Goal: Task Accomplishment & Management: Complete application form

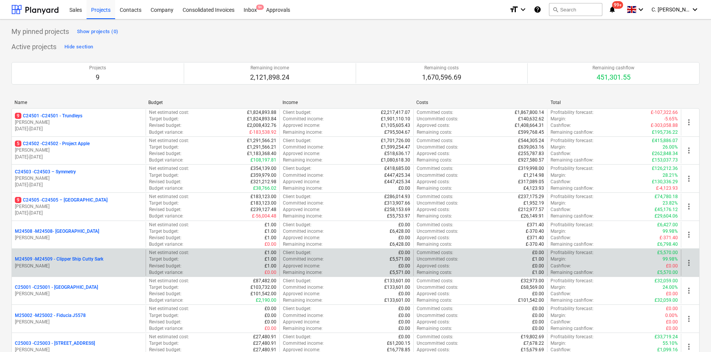
scroll to position [69, 0]
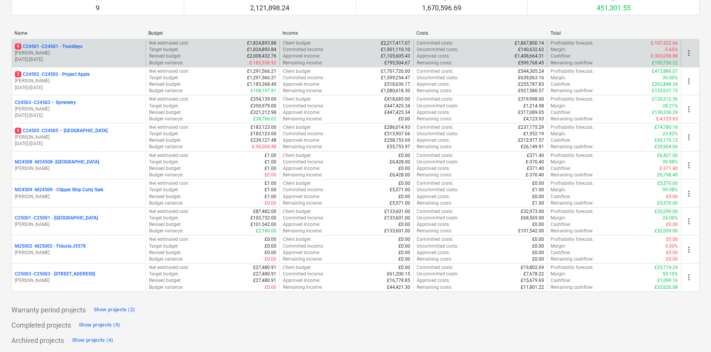
click at [78, 40] on div "9 C24501 - C24501 - Trundleys [PERSON_NAME] [DATE] - [DATE] Net estimated cost …" at bounding box center [355, 53] width 688 height 28
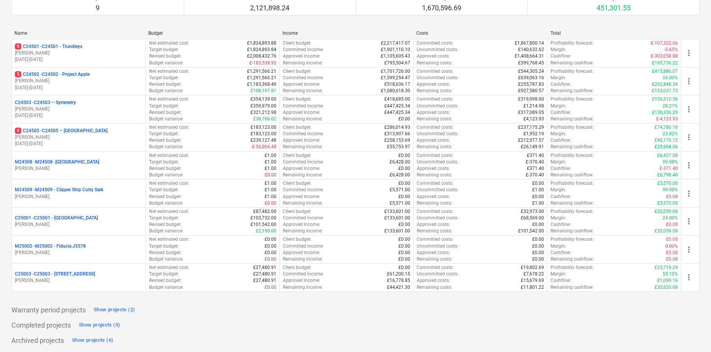
click at [104, 53] on p "[PERSON_NAME]" at bounding box center [79, 53] width 128 height 6
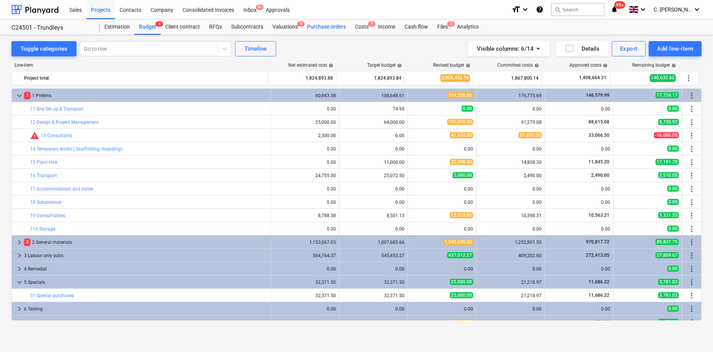
click at [318, 26] on div "Purchase orders" at bounding box center [327, 26] width 48 height 15
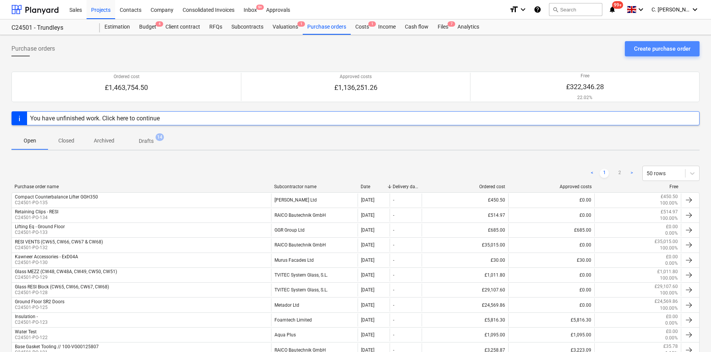
click at [676, 48] on div "Create purchase order" at bounding box center [662, 49] width 56 height 10
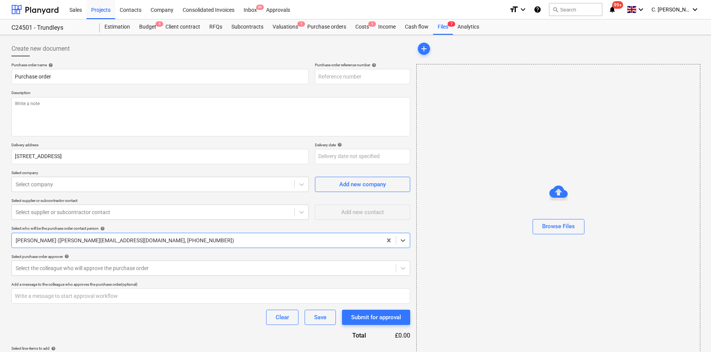
type textarea "x"
type input "C24501-PO-136"
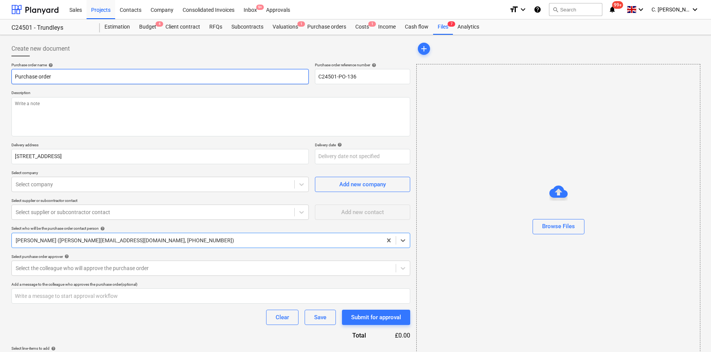
click at [69, 79] on input "Purchase order" at bounding box center [159, 76] width 297 height 15
drag, startPoint x: 42, startPoint y: 73, endPoint x: -88, endPoint y: 71, distance: 129.9
click at [0, 71] on html "Sales Projects Contacts Company Consolidated Invoices Inbox 9+ Approvals format…" at bounding box center [355, 176] width 711 height 352
type textarea "x"
type input "R"
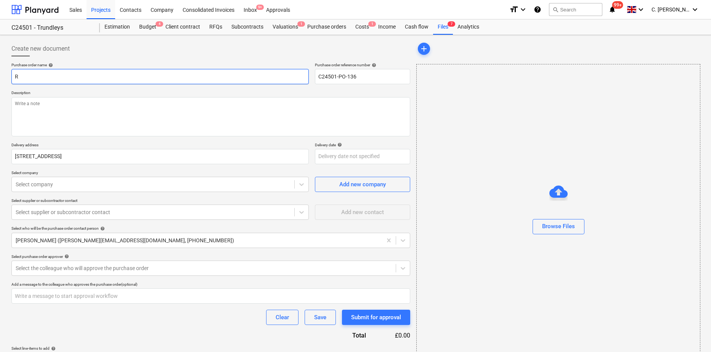
type textarea "x"
type input "RC"
type textarea "x"
type input "RC3"
type textarea "x"
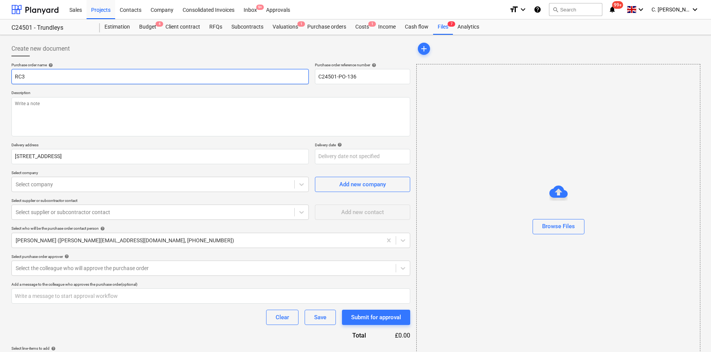
type input "RC3"
type textarea "x"
type input "RC3 -"
type textarea "x"
type input "RC3 - P"
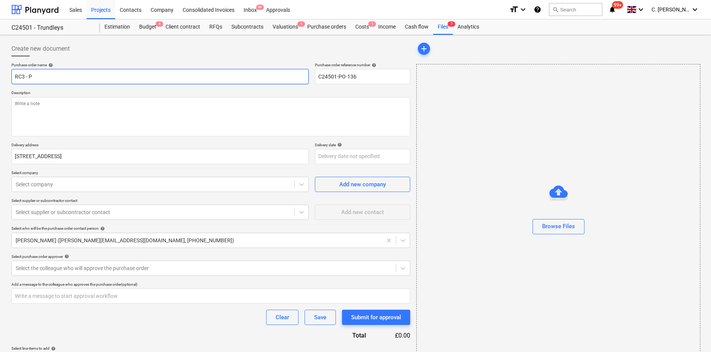
type textarea "x"
type input "RC3 - PP"
type textarea "x"
type input "RC3 - PP"
type textarea "x"
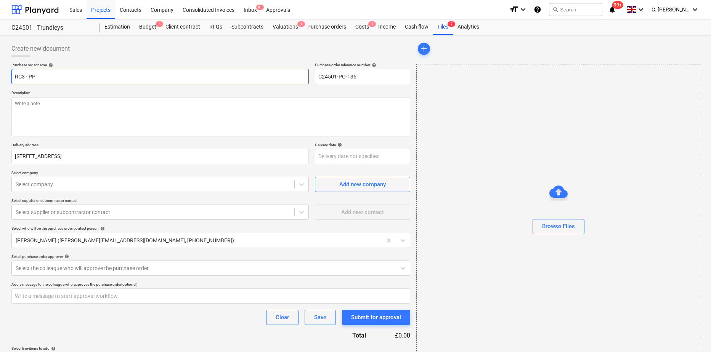
type input "RC3 - PP &"
type textarea "x"
type input "RC3 - PP &"
type textarea "x"
type input "RC3 - PP & C"
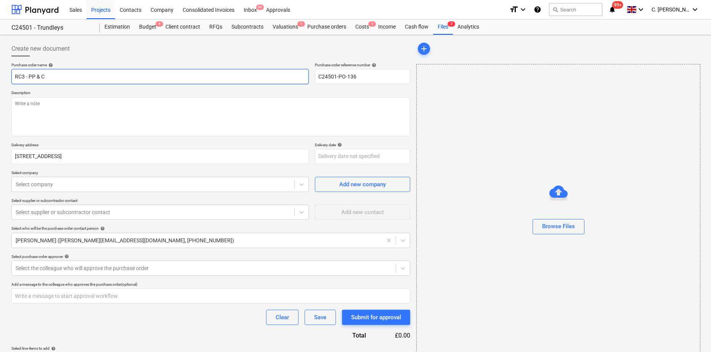
type textarea "x"
type input "RC3 - PP & Ca"
type textarea "x"
type input "RC3 - PP & Cap"
type textarea "x"
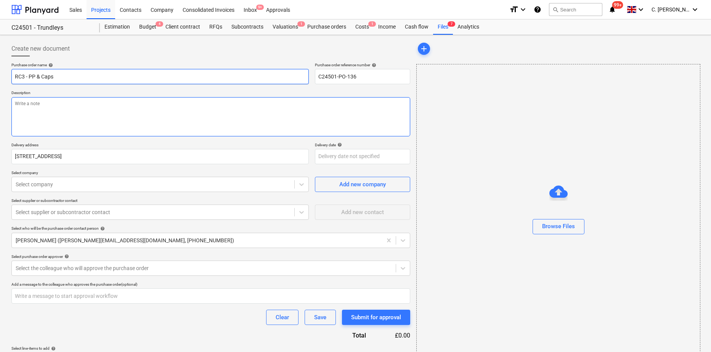
type input "RC3 - PP & Caps"
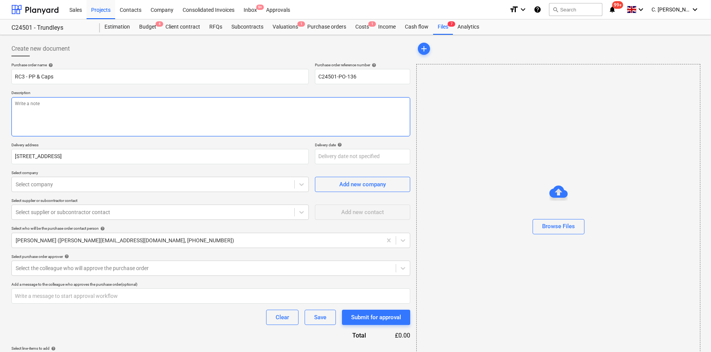
click at [45, 108] on textarea at bounding box center [210, 116] width 399 height 39
type textarea "x"
type textarea "P"
type textarea "x"
type textarea "Pr"
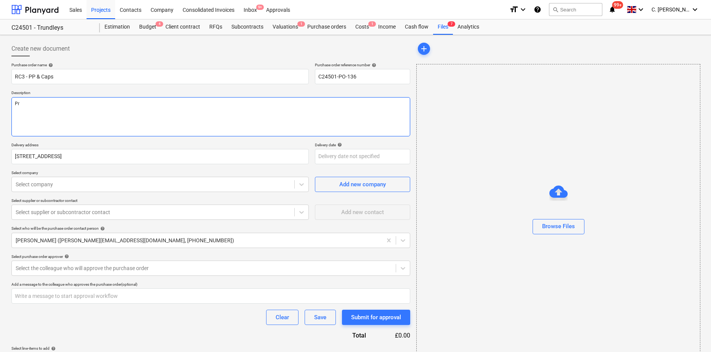
type textarea "x"
type textarea "Pre"
type textarea "x"
type textarea "Prepa"
type textarea "x"
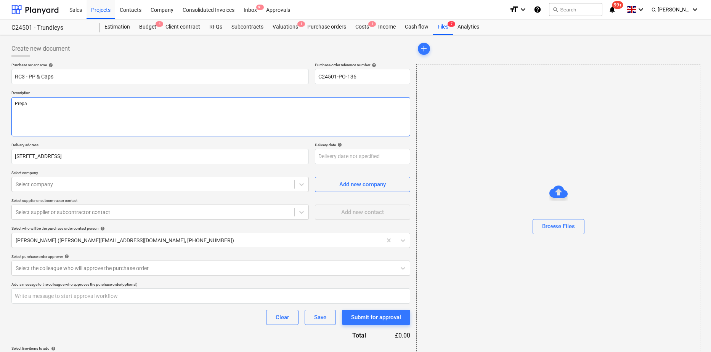
type textarea "Prepar"
type textarea "x"
type textarea "Prepari"
type textarea "x"
type textarea "Preparin"
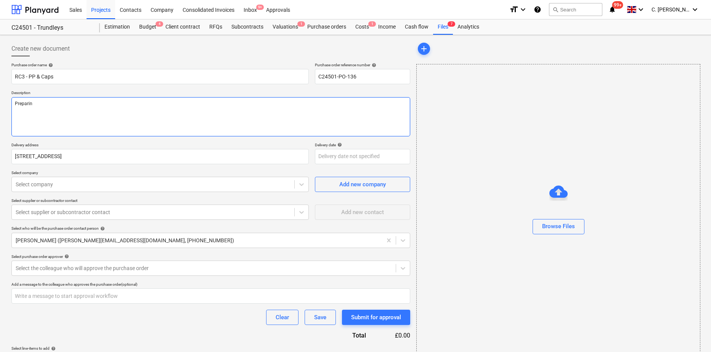
type textarea "x"
type textarea "Preparing"
type textarea "x"
type textarea "Preparing R"
type textarea "x"
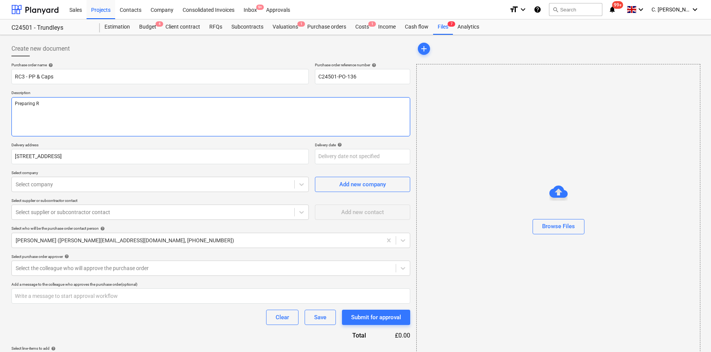
type textarea "Preparing RC"
type textarea "x"
type textarea "Preparing RC3"
type textarea "x"
type textarea "Preparing RC3"
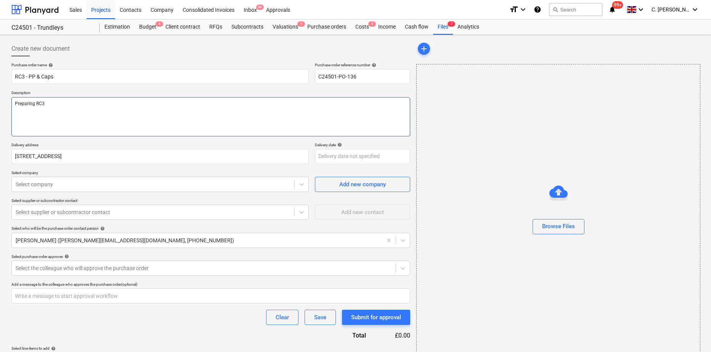
type textarea "x"
type textarea "Preparing RC3 p"
type textarea "x"
type textarea "Preparing RC3 pr"
type textarea "x"
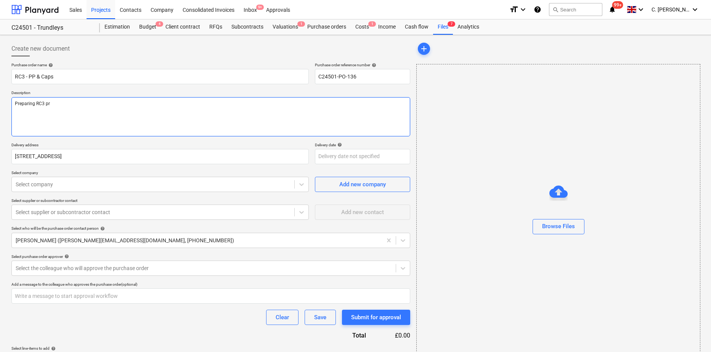
type textarea "Preparing RC3 pre"
type textarea "x"
type textarea "Preparing RC3 pres"
type textarea "x"
type textarea "Preparing RC3 press"
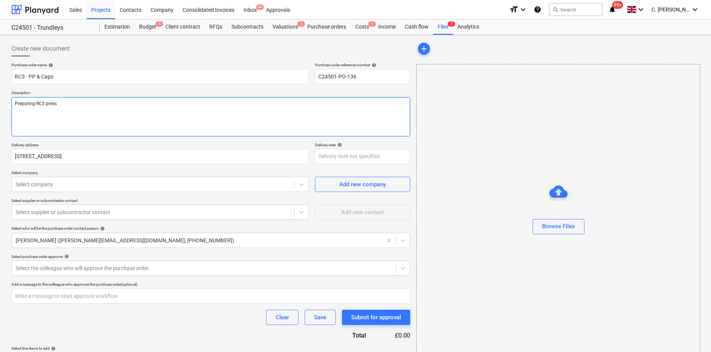
type textarea "x"
type textarea "Preparing RC3 pressure"
type textarea "x"
type textarea "Preparing RC3 pressure"
type textarea "x"
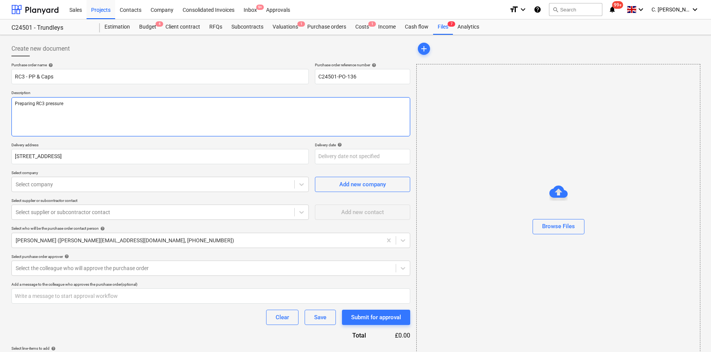
type textarea "Preparing RC3 pressure p"
type textarea "x"
type textarea "Preparing RC3 pressure pla"
type textarea "x"
type textarea "Preparing RC3 pressure plat"
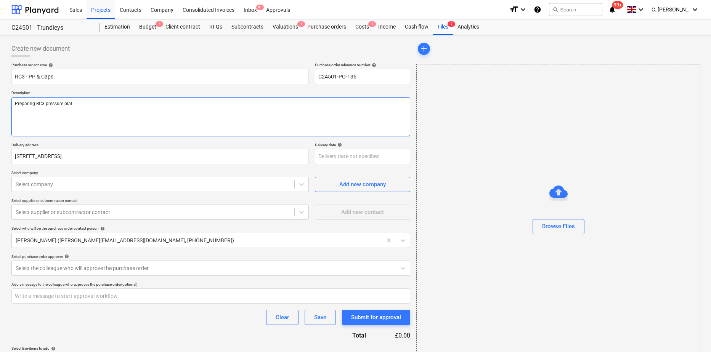
type textarea "x"
type textarea "Preparing RC3 pressure plate"
type textarea "x"
type textarea "Preparing RC3 pressure plates"
type textarea "x"
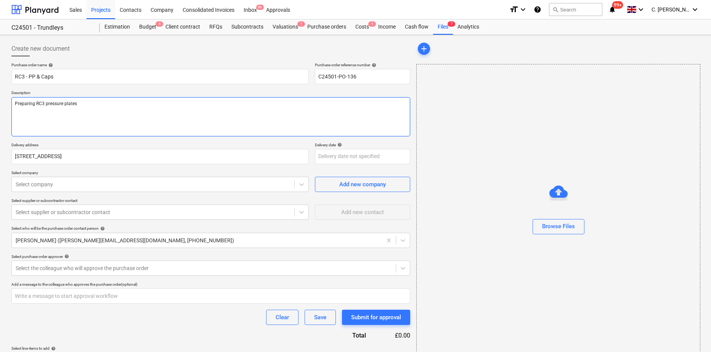
type textarea "Preparing RC3 pressure plates a"
type textarea "x"
type textarea "Preparing RC3 pressure plates an"
type textarea "x"
type textarea "Preparing RC3 pressure plates and"
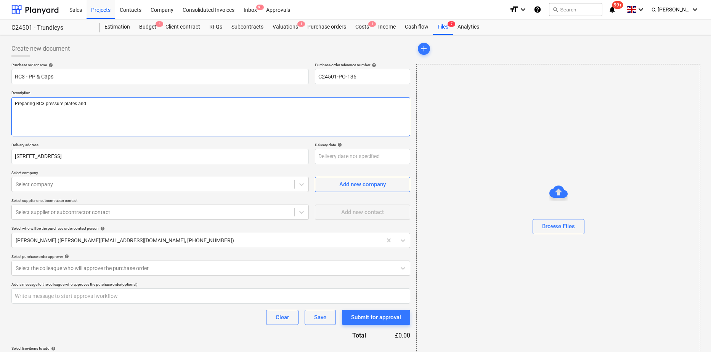
type textarea "x"
type textarea "Preparing RC3 pressure plates and"
type textarea "x"
type textarea "Preparing RC3 pressure plates and c"
type textarea "x"
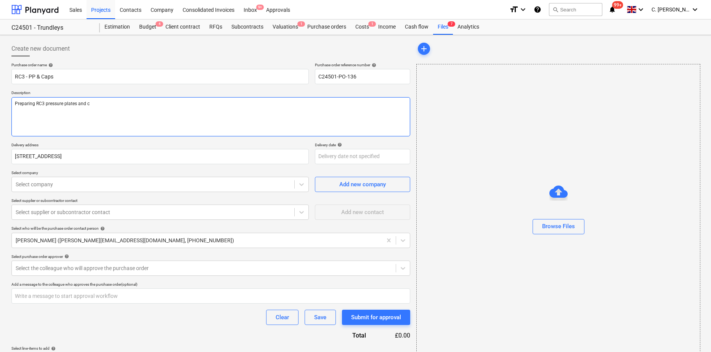
type textarea "Preparing RC3 pressure plates and co"
type textarea "x"
type textarea "Preparing RC3 pressure plates and cov"
type textarea "x"
type textarea "Preparing RC3 pressure plates and cove"
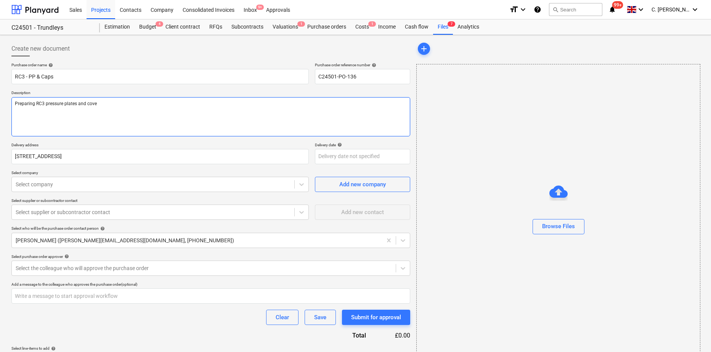
type textarea "x"
type textarea "Preparing RC3 pressure plates and cover"
type textarea "x"
type textarea "Preparing RC3 pressure plates and cover"
type textarea "x"
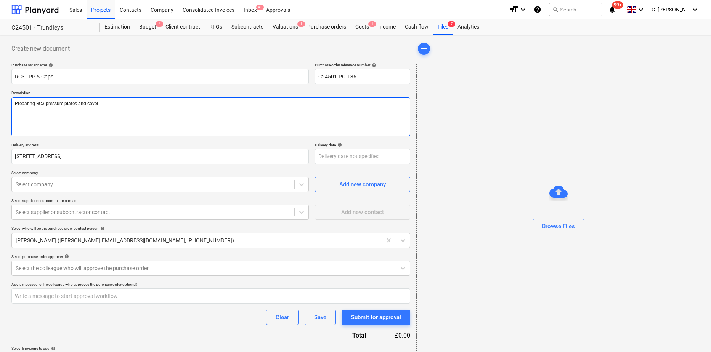
type textarea "Preparing RC3 pressure plates and cover c"
type textarea "x"
type textarea "Preparing RC3 pressure plates and cover ca"
type textarea "x"
type textarea "Preparing RC3 pressure plates and cover cap"
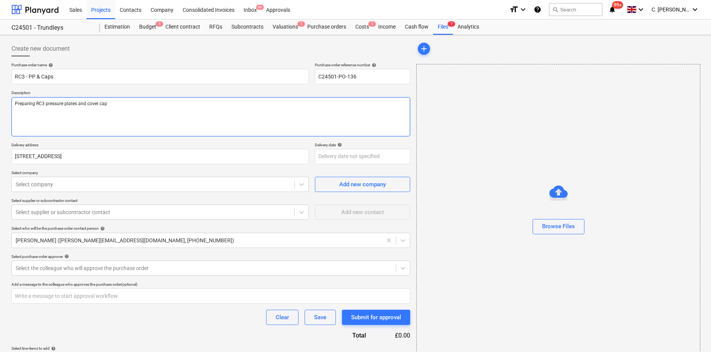
type textarea "x"
type textarea "Preparing RC3 pressure plates and cover caps"
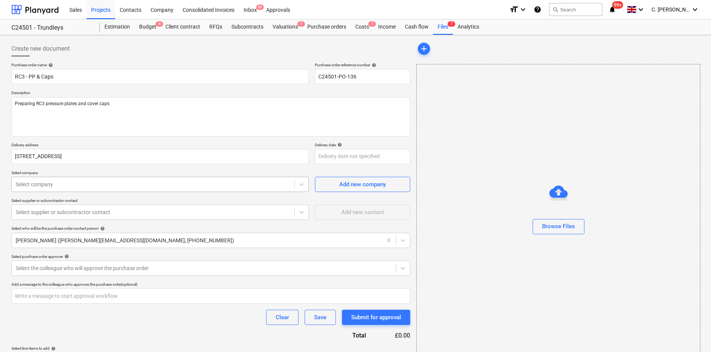
type textarea "x"
click at [56, 186] on div at bounding box center [153, 185] width 275 height 8
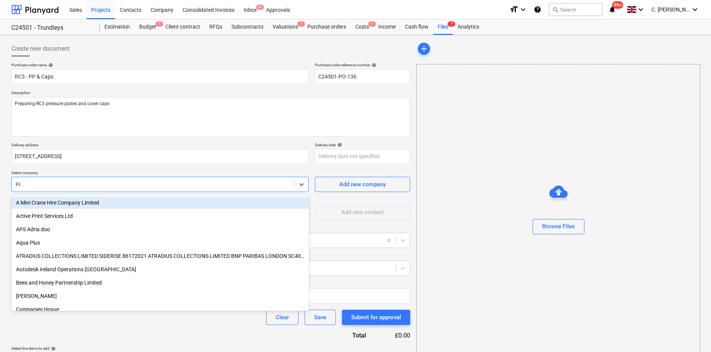
type input "Pre"
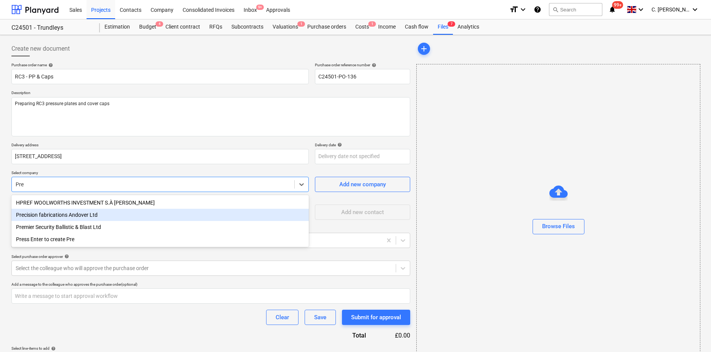
click at [51, 218] on div "Precision fabrications Andover Ltd" at bounding box center [159, 215] width 297 height 12
type textarea "x"
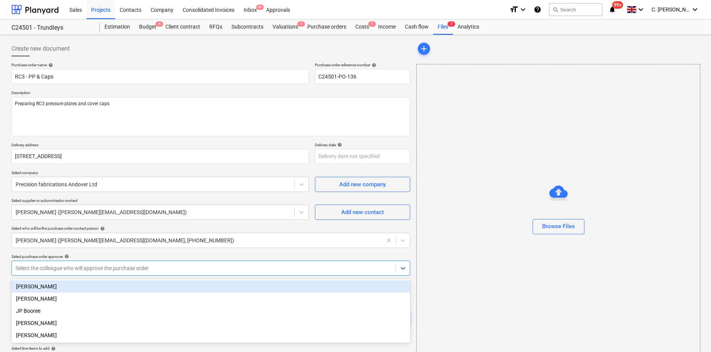
click at [52, 267] on div at bounding box center [204, 268] width 376 height 8
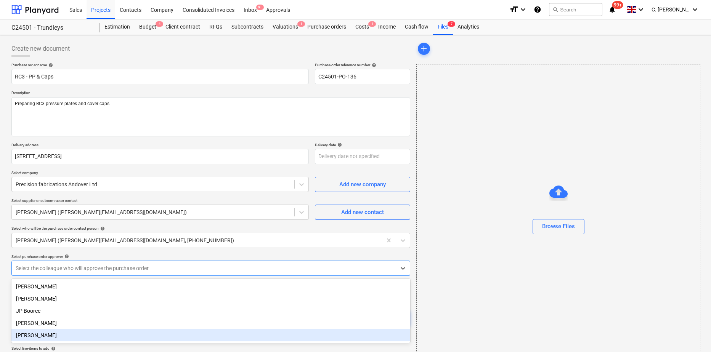
click at [43, 337] on div "[PERSON_NAME]" at bounding box center [210, 335] width 399 height 12
type textarea "x"
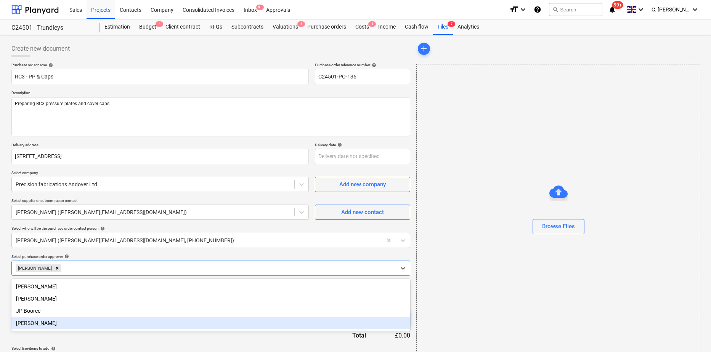
click at [73, 338] on div "Purchase order name help RC3 - PP & Caps Purchase order reference number help C…" at bounding box center [210, 215] width 399 height 306
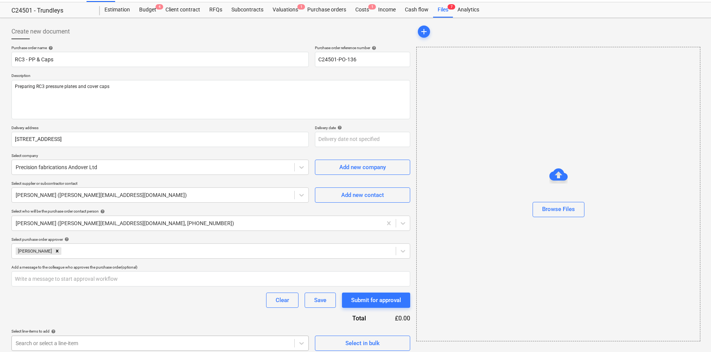
scroll to position [22, 0]
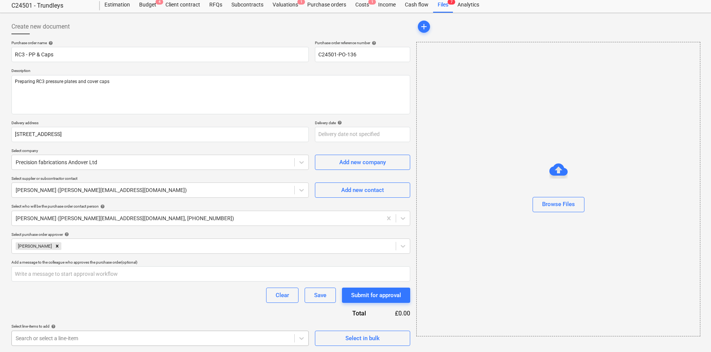
click at [186, 330] on body "Sales Projects Contacts Company Consolidated Invoices Inbox 9+ Approvals format…" at bounding box center [355, 154] width 711 height 352
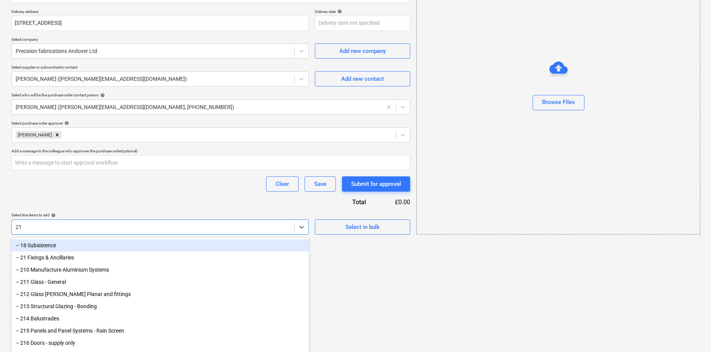
type input "210"
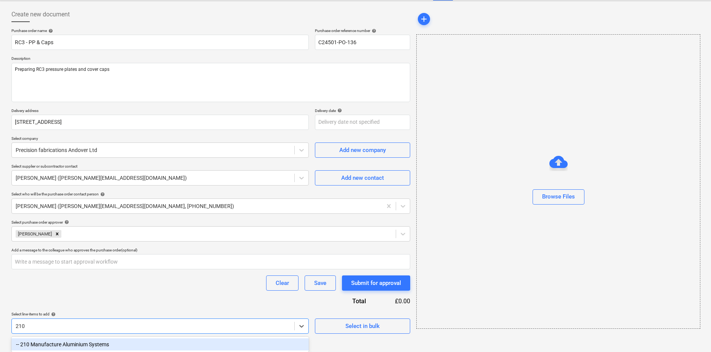
click at [117, 345] on div "-- 210 Manufacture Aluminium Systems" at bounding box center [159, 344] width 297 height 12
type textarea "x"
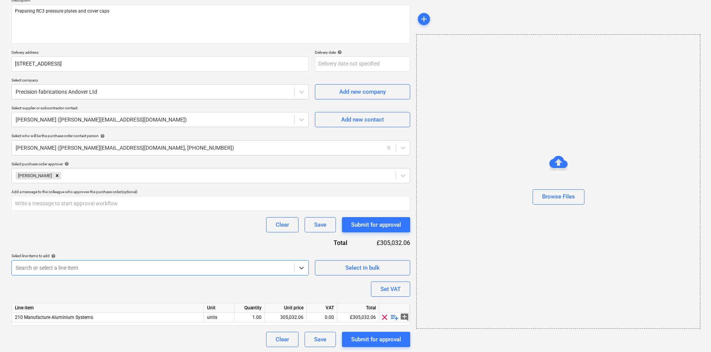
scroll to position [94, 0]
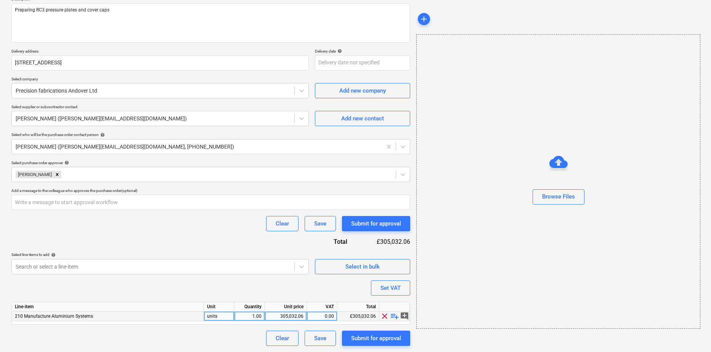
click at [394, 316] on span "playlist_add" at bounding box center [394, 316] width 9 height 9
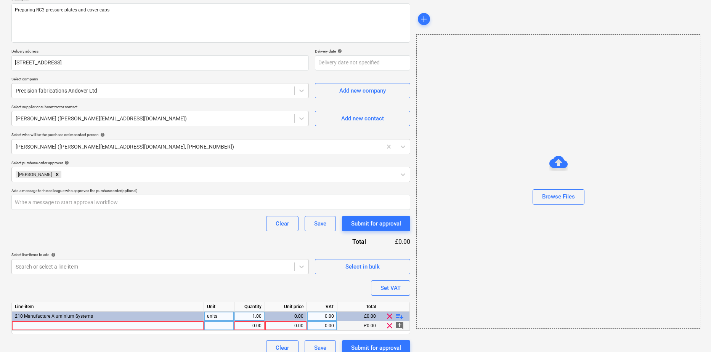
click at [42, 327] on div at bounding box center [108, 326] width 192 height 10
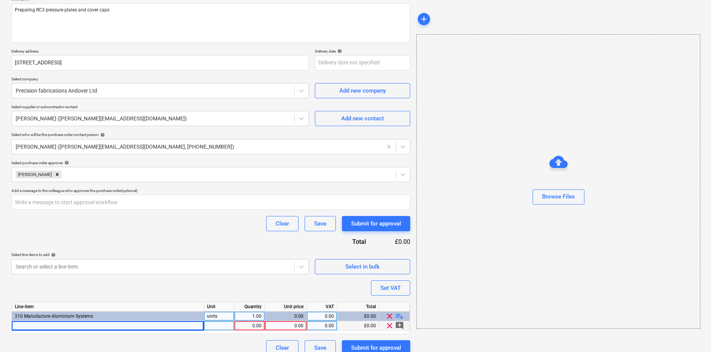
drag, startPoint x: 128, startPoint y: 10, endPoint x: -8, endPoint y: 12, distance: 136.0
click at [0, 12] on html "Sales Projects Contacts Company Consolidated Invoices Inbox 9+ Approvals format…" at bounding box center [355, 82] width 711 height 352
drag, startPoint x: 115, startPoint y: 12, endPoint x: -6, endPoint y: 12, distance: 121.2
click at [0, 12] on html "Sales Projects Contacts Company Consolidated Invoices Inbox 9+ Approvals format…" at bounding box center [355, 82] width 711 height 352
type textarea "x"
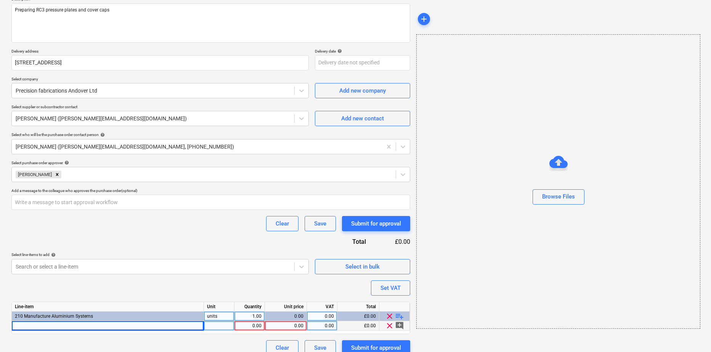
click at [37, 328] on div at bounding box center [108, 326] width 192 height 10
type input "Preparing RC3 pressure plates and cover caps - Ground Floor screens"
click at [211, 326] on div at bounding box center [219, 326] width 30 height 10
type textarea "x"
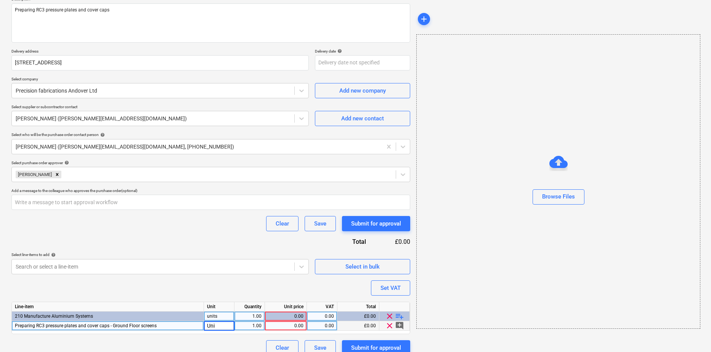
type input "Unit"
type textarea "x"
click at [277, 325] on div "0.00" at bounding box center [285, 326] width 35 height 10
type input "6502.36"
click at [334, 290] on div "Purchase order name help RC3 - PP & Caps Purchase order reference number help C…" at bounding box center [210, 162] width 399 height 387
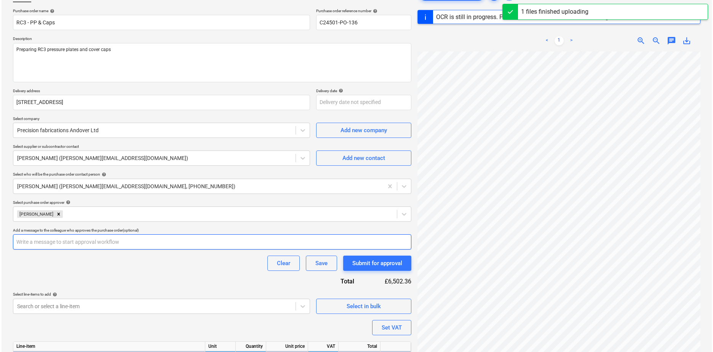
scroll to position [103, 0]
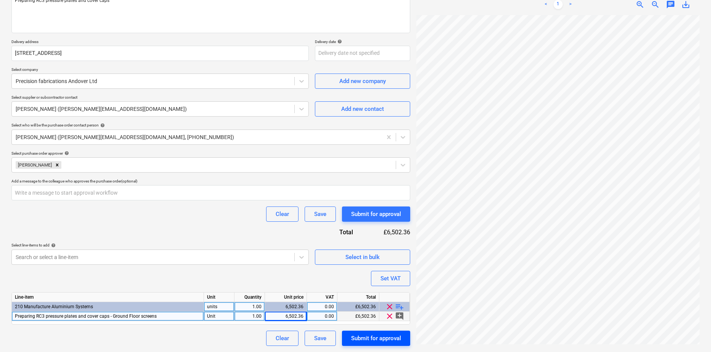
click at [382, 337] on div "Submit for approval" at bounding box center [376, 338] width 50 height 10
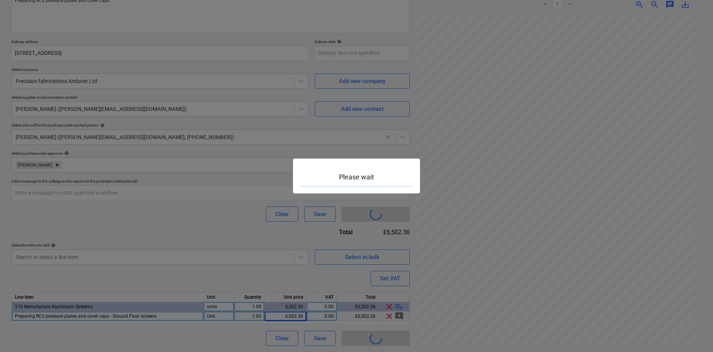
type textarea "x"
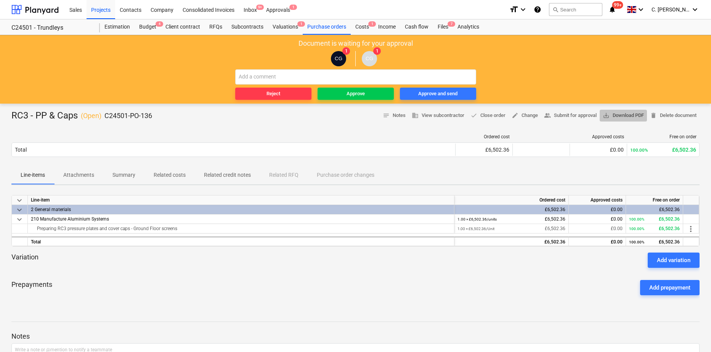
click at [629, 115] on span "save_alt Download PDF" at bounding box center [622, 115] width 41 height 9
